Goal: Transaction & Acquisition: Purchase product/service

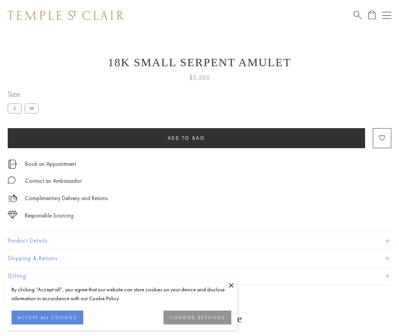
click at [186, 138] on span "Add to bag" at bounding box center [187, 138] width 38 height 7
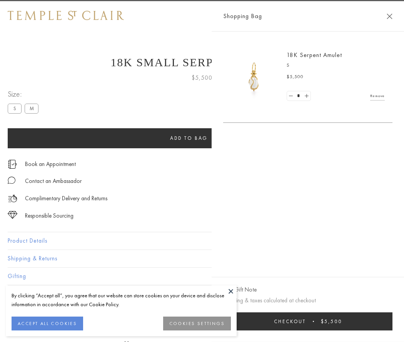
click at [308, 321] on button "Checkout $5,500" at bounding box center [307, 321] width 169 height 18
